Goal: Information Seeking & Learning: Learn about a topic

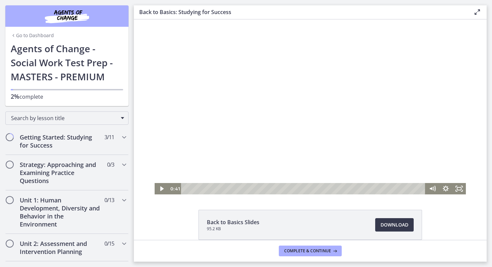
scroll to position [65, 0]
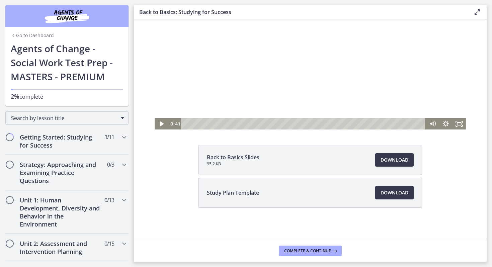
click at [305, 61] on div at bounding box center [309, 42] width 311 height 175
click at [454, 123] on icon "Fullscreen" at bounding box center [458, 123] width 13 height 11
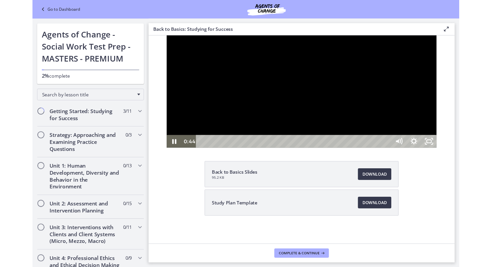
scroll to position [0, 0]
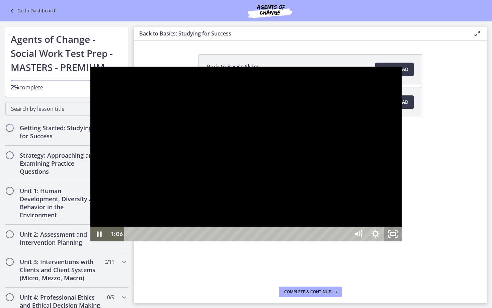
click at [390, 237] on icon "Unfullscreen" at bounding box center [389, 237] width 2 height 2
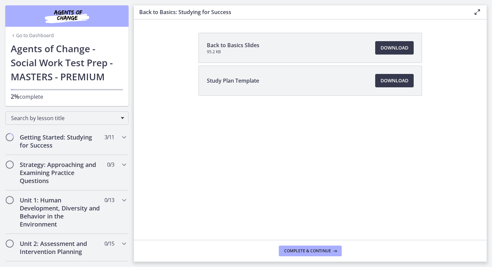
scroll to position [63, 0]
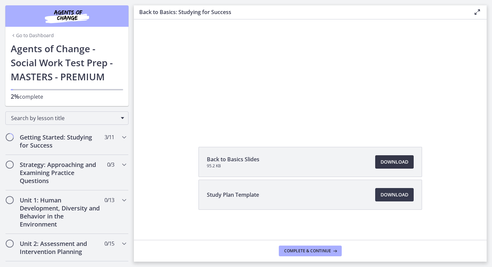
click at [392, 165] on span "Download Opens in a new window" at bounding box center [394, 162] width 28 height 8
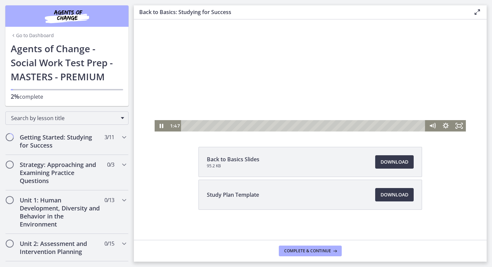
click at [279, 79] on div at bounding box center [309, 44] width 311 height 175
click at [248, 105] on div at bounding box center [309, 44] width 311 height 175
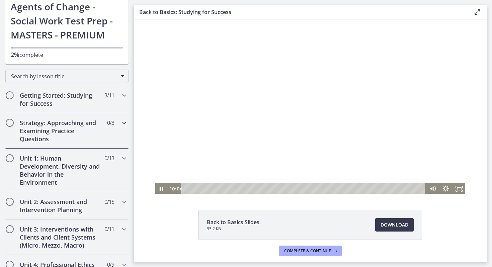
scroll to position [0, 0]
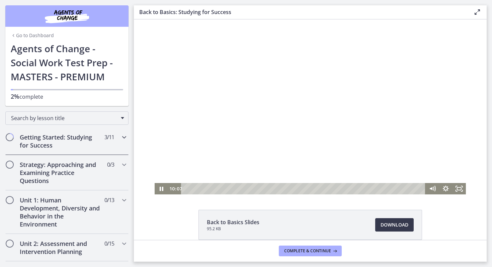
click at [125, 145] on div "Getting Started: Studying for Success 3 / 11 Completed" at bounding box center [66, 140] width 123 height 27
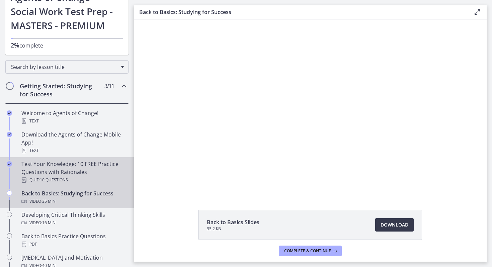
scroll to position [71, 0]
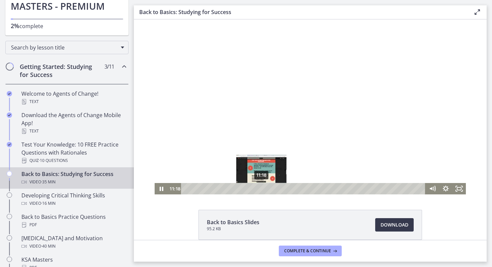
click at [261, 189] on div "11:18" at bounding box center [304, 188] width 236 height 11
click at [265, 190] on div "11:48" at bounding box center [304, 188] width 236 height 11
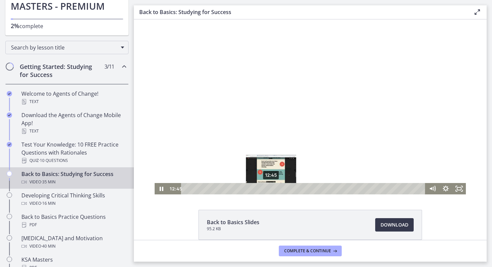
click at [271, 188] on div "12:45" at bounding box center [304, 188] width 236 height 11
click at [280, 188] on div "14:09" at bounding box center [304, 188] width 236 height 11
click at [297, 100] on div at bounding box center [309, 106] width 311 height 175
